Goal: Task Accomplishment & Management: Manage account settings

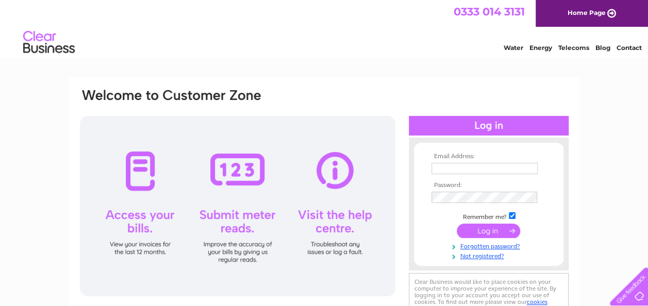
click at [465, 171] on input "text" at bounding box center [484, 168] width 106 height 11
type input "oxtonrakers@aol.com"
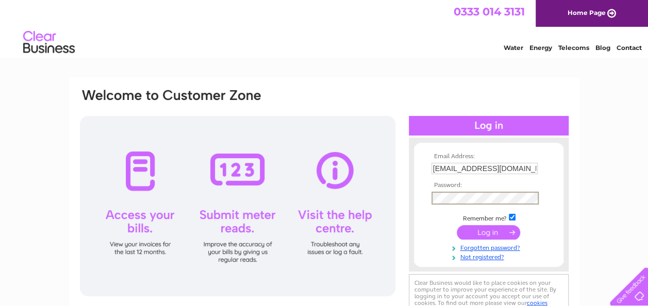
click at [457, 225] on input "submit" at bounding box center [488, 232] width 63 height 14
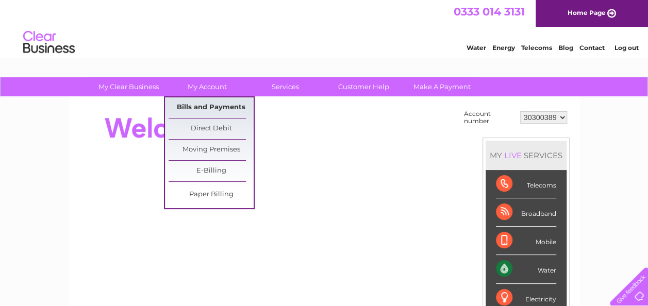
click at [218, 110] on link "Bills and Payments" at bounding box center [211, 107] width 85 height 21
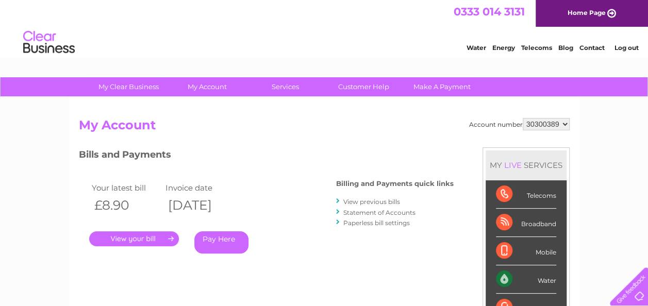
click at [169, 240] on link "." at bounding box center [134, 238] width 90 height 15
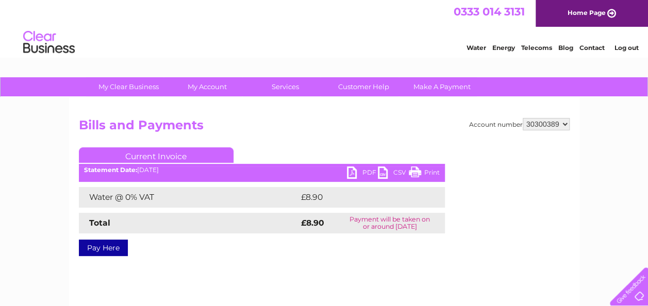
click at [351, 173] on link "PDF" at bounding box center [362, 173] width 31 height 15
click at [622, 49] on link "Log out" at bounding box center [626, 48] width 24 height 8
